Goal: Task Accomplishment & Management: Manage account settings

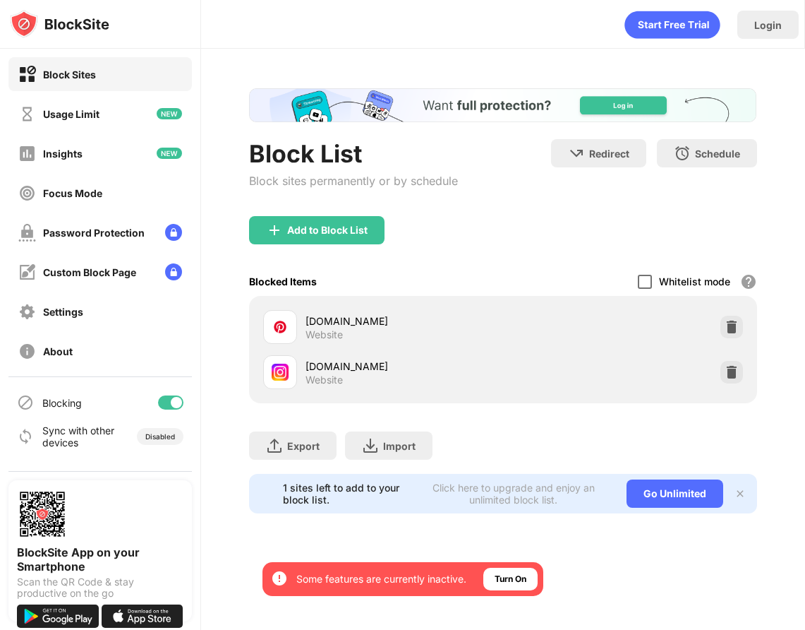
click at [651, 282] on div at bounding box center [645, 282] width 14 height 14
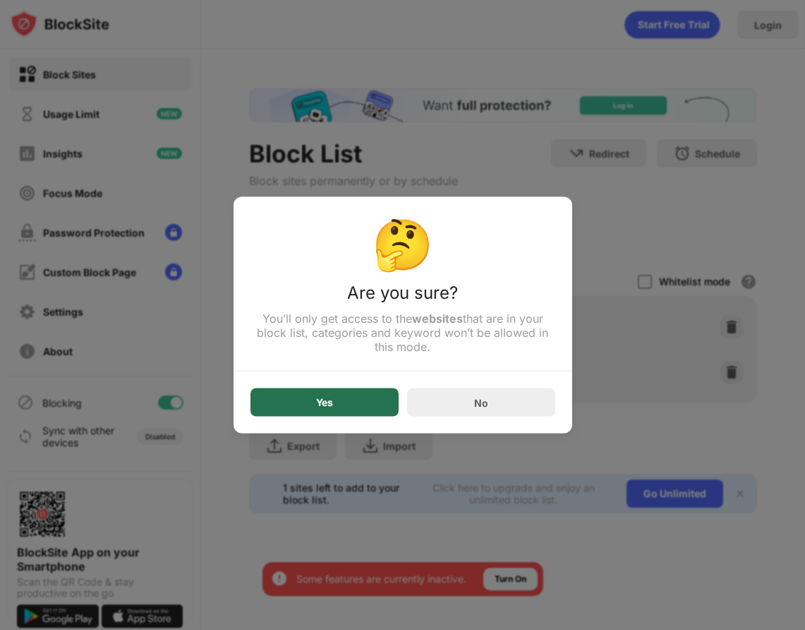
click at [374, 393] on div "Yes" at bounding box center [325, 402] width 148 height 28
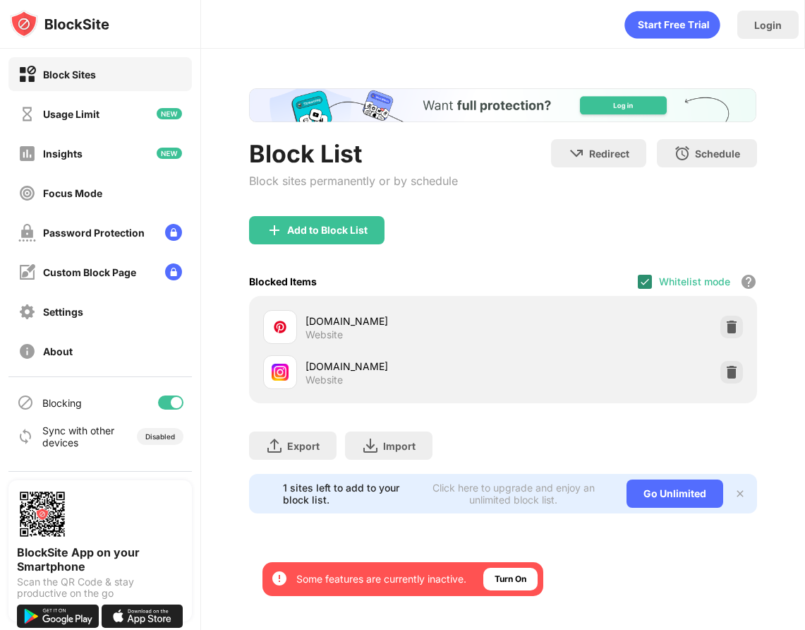
click at [644, 279] on img at bounding box center [644, 281] width 11 height 11
